Goal: Task Accomplishment & Management: Use online tool/utility

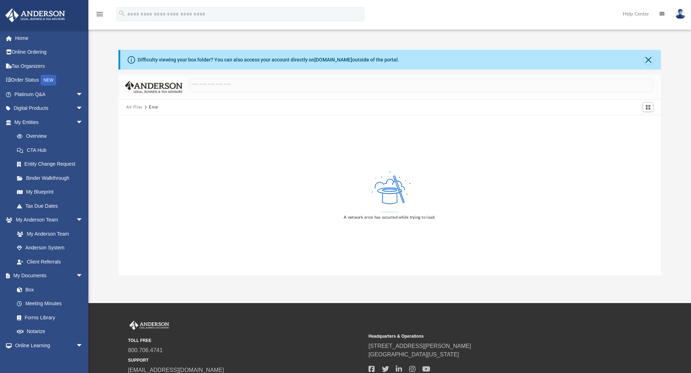
click at [21, 366] on div "wwariner@gmail.com Sign Out wwariner@gmail.com Home Online Ordering Tax Organiz…" at bounding box center [44, 215] width 88 height 373
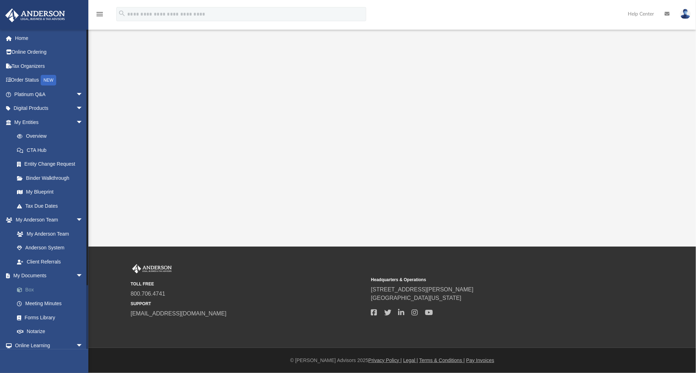
click at [29, 292] on link "Box" at bounding box center [52, 290] width 84 height 14
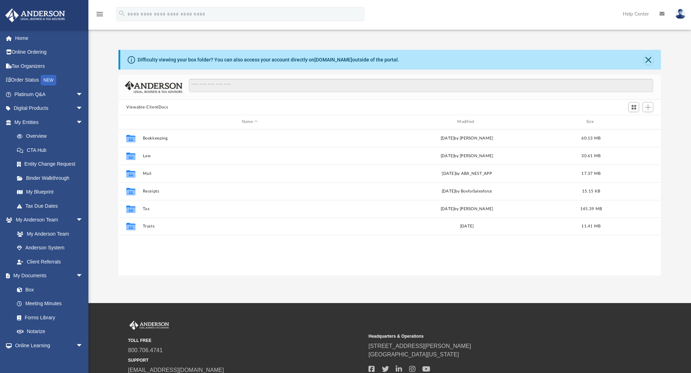
scroll to position [155, 537]
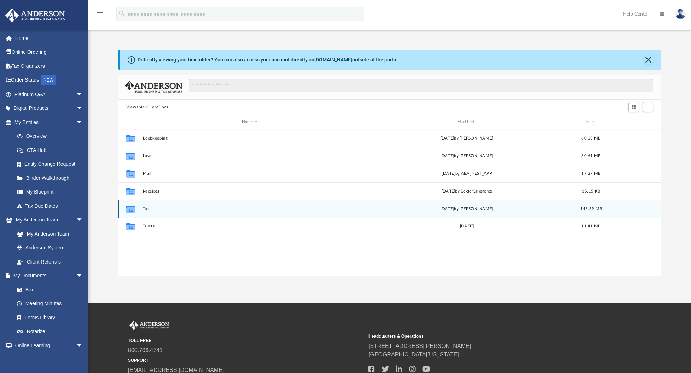
click at [161, 211] on div "Collaborated Folder Tax [DATE] by [PERSON_NAME] 145.39 MB" at bounding box center [389, 209] width 543 height 18
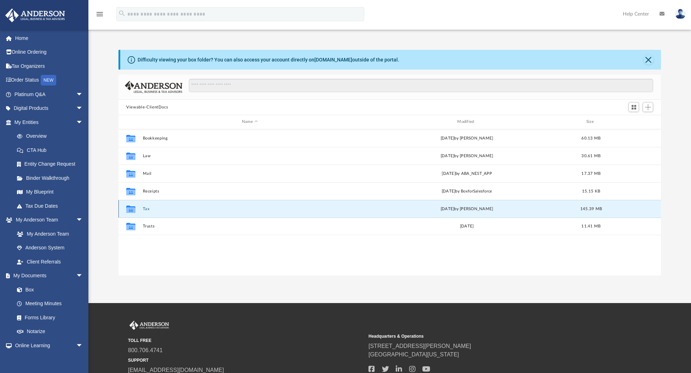
click at [147, 210] on button "Tax" at bounding box center [250, 209] width 214 height 5
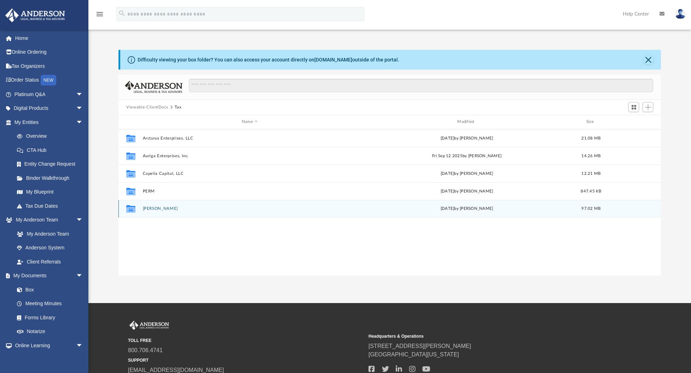
click at [158, 209] on button "[PERSON_NAME]" at bounding box center [250, 209] width 214 height 5
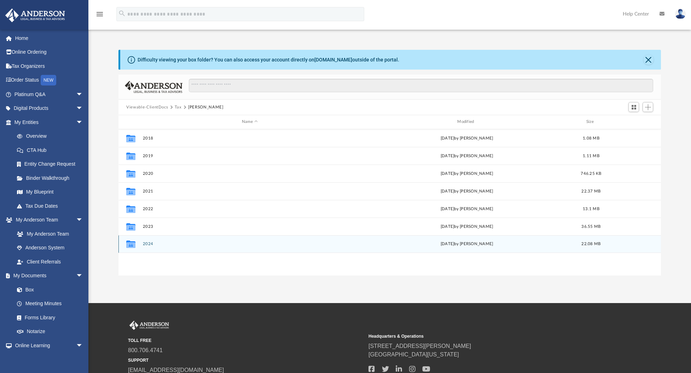
click at [149, 245] on button "2024" at bounding box center [250, 244] width 214 height 5
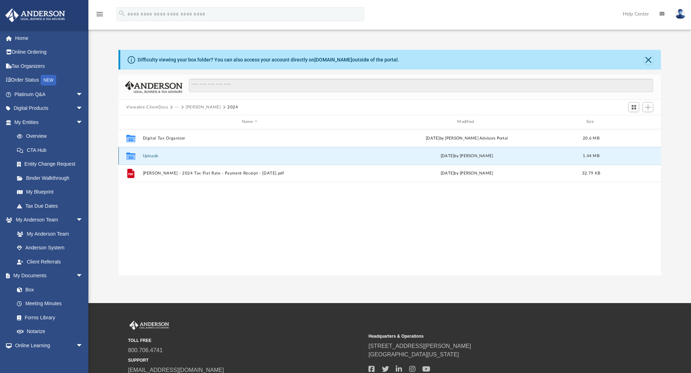
click at [152, 155] on button "Uploads" at bounding box center [250, 156] width 214 height 5
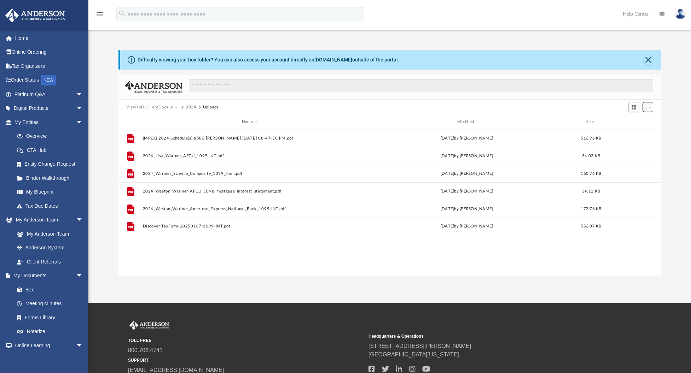
click at [648, 110] on span "Add" at bounding box center [648, 107] width 6 height 6
click at [630, 121] on li "Upload" at bounding box center [638, 121] width 23 height 7
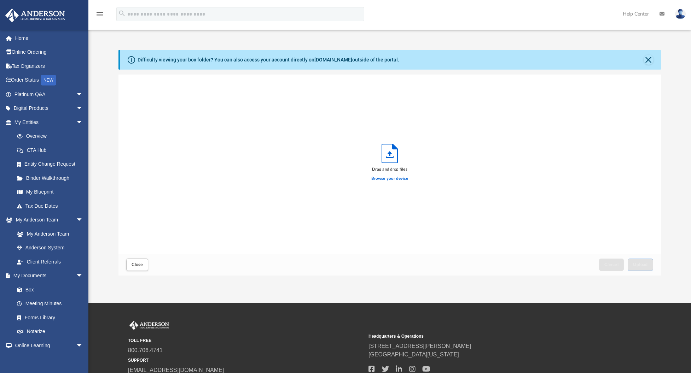
scroll to position [174, 537]
click at [401, 179] on label "Browse your device" at bounding box center [389, 179] width 37 height 6
click at [0, 0] on input "Browse your device" at bounding box center [0, 0] width 0 height 0
click at [646, 265] on span "Upload" at bounding box center [640, 265] width 15 height 4
click at [138, 267] on button "Close" at bounding box center [137, 265] width 22 height 12
